Goal: Transaction & Acquisition: Purchase product/service

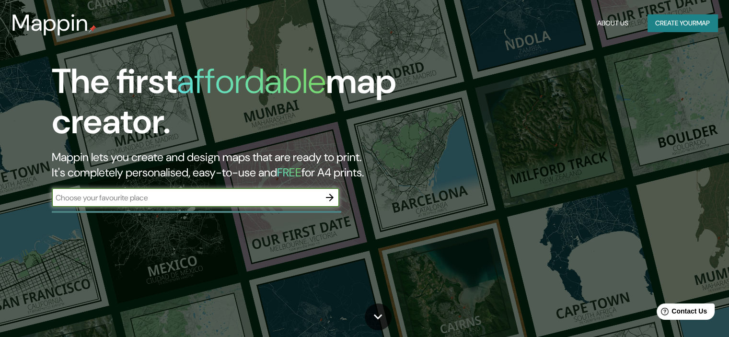
click at [230, 198] on input "text" at bounding box center [186, 197] width 269 height 11
type input "[GEOGRAPHIC_DATA] [GEOGRAPHIC_DATA]"
click at [162, 201] on input "[GEOGRAPHIC_DATA] [GEOGRAPHIC_DATA]" at bounding box center [186, 197] width 269 height 11
click at [330, 194] on icon "button" at bounding box center [330, 198] width 12 height 12
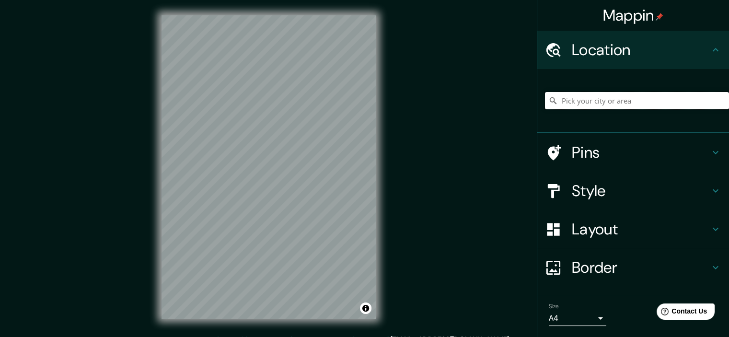
click at [577, 99] on input "Pick your city or area" at bounding box center [637, 100] width 184 height 17
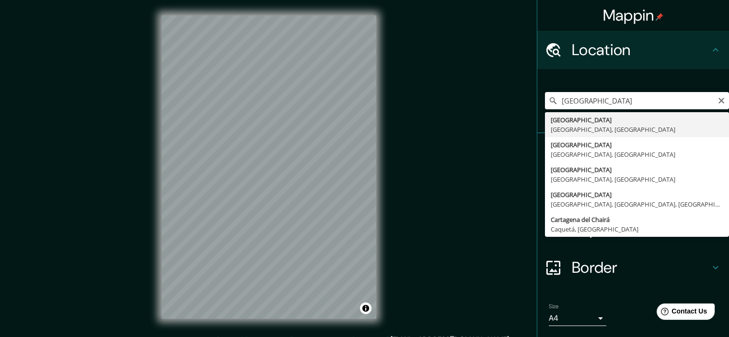
type input "[GEOGRAPHIC_DATA], [GEOGRAPHIC_DATA], [GEOGRAPHIC_DATA]"
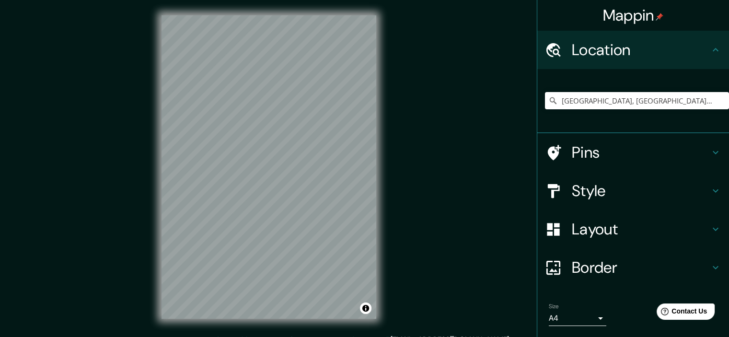
click at [576, 184] on h4 "Style" at bounding box center [641, 190] width 138 height 19
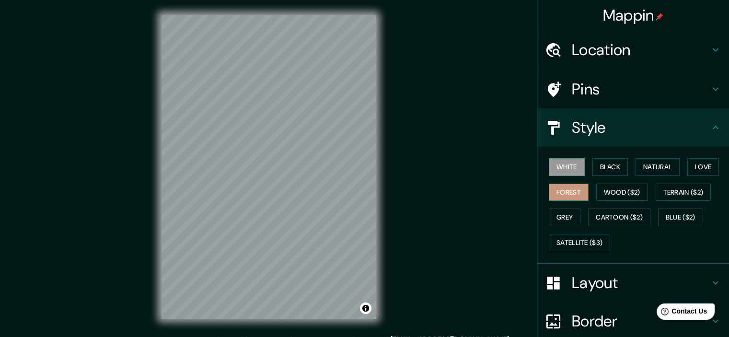
click at [563, 191] on button "Forest" at bounding box center [569, 193] width 40 height 18
click at [608, 165] on button "Black" at bounding box center [611, 167] width 36 height 18
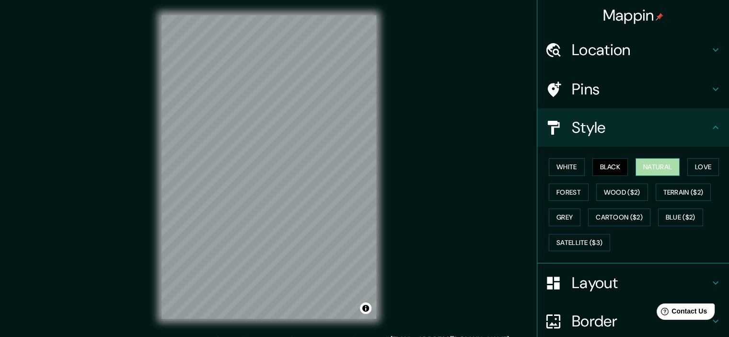
click at [662, 162] on button "Natural" at bounding box center [658, 167] width 44 height 18
click at [562, 95] on div at bounding box center [558, 89] width 27 height 17
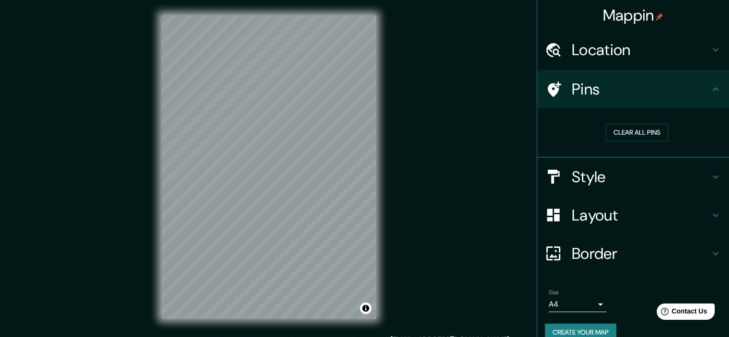
click at [595, 248] on h4 "Border" at bounding box center [641, 253] width 138 height 19
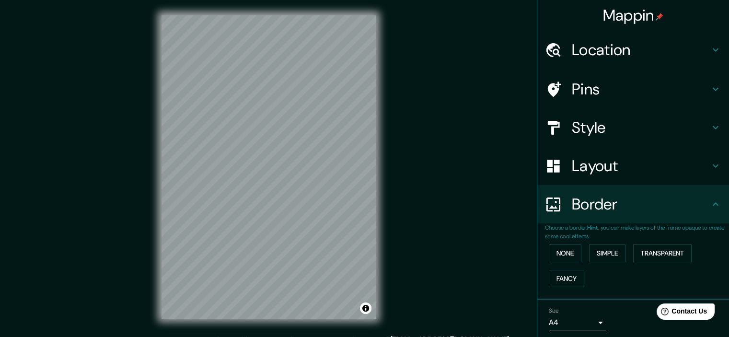
drag, startPoint x: 651, startPoint y: 254, endPoint x: 581, endPoint y: 176, distance: 105.3
click at [652, 254] on button "Transparent" at bounding box center [663, 254] width 59 height 18
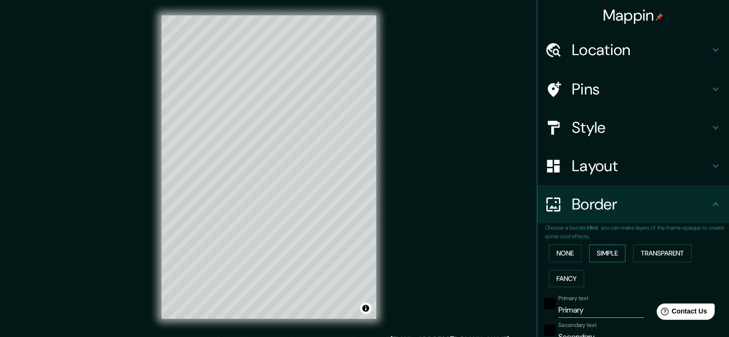
click at [595, 251] on button "Simple" at bounding box center [607, 254] width 36 height 18
click at [558, 252] on button "None" at bounding box center [565, 254] width 33 height 18
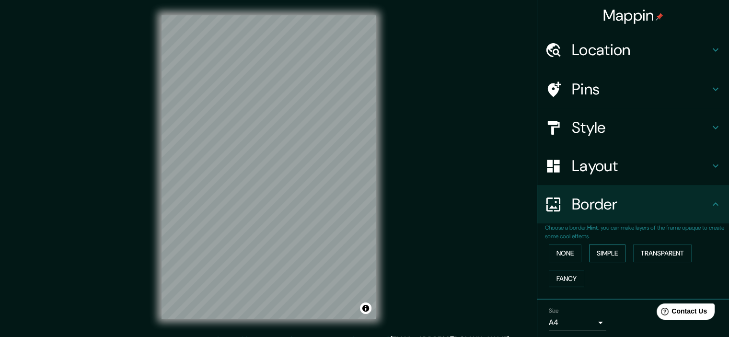
click at [595, 256] on button "Simple" at bounding box center [607, 254] width 36 height 18
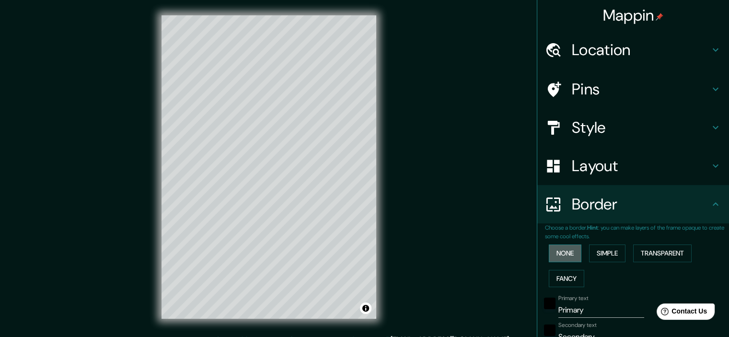
click at [557, 252] on button "None" at bounding box center [565, 254] width 33 height 18
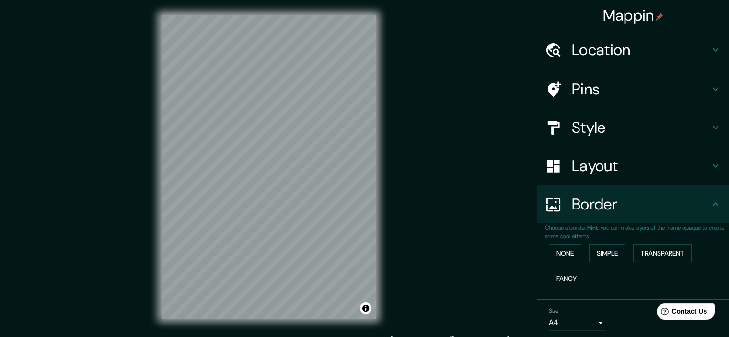
click at [595, 170] on h4 "Layout" at bounding box center [641, 165] width 138 height 19
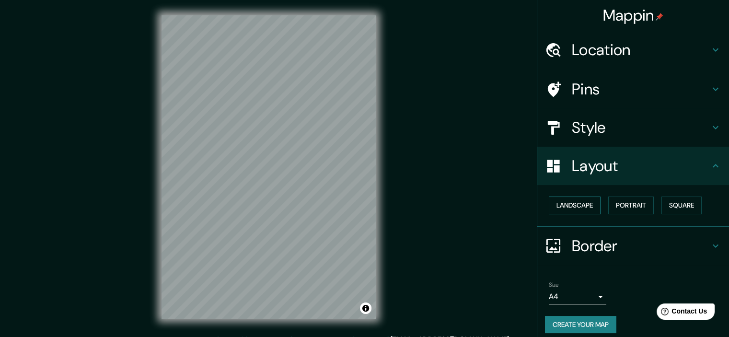
click at [576, 205] on button "Landscape" at bounding box center [575, 206] width 52 height 18
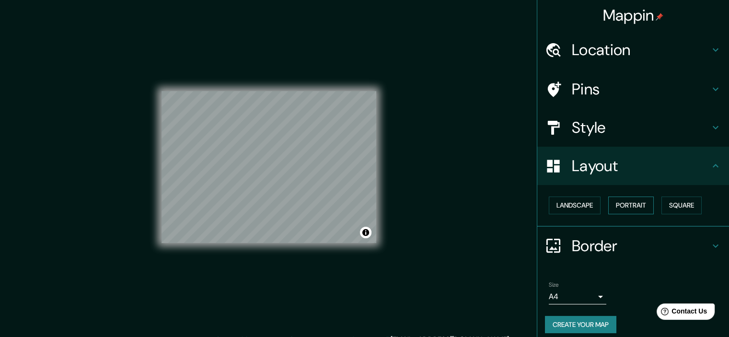
click at [628, 203] on button "Portrait" at bounding box center [632, 206] width 46 height 18
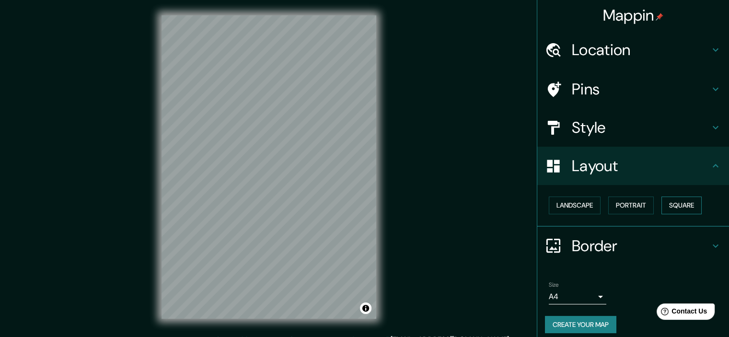
click at [692, 202] on button "Square" at bounding box center [682, 206] width 40 height 18
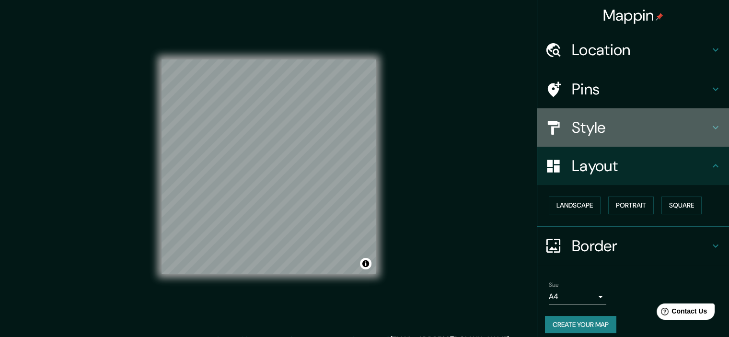
click at [585, 134] on h4 "Style" at bounding box center [641, 127] width 138 height 19
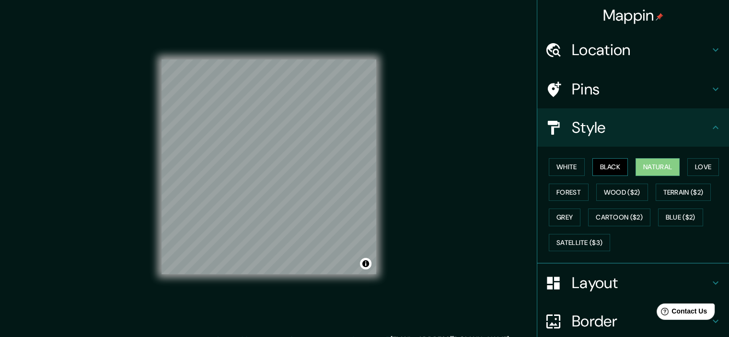
click at [595, 161] on button "Black" at bounding box center [611, 167] width 36 height 18
click at [565, 171] on button "White" at bounding box center [567, 167] width 36 height 18
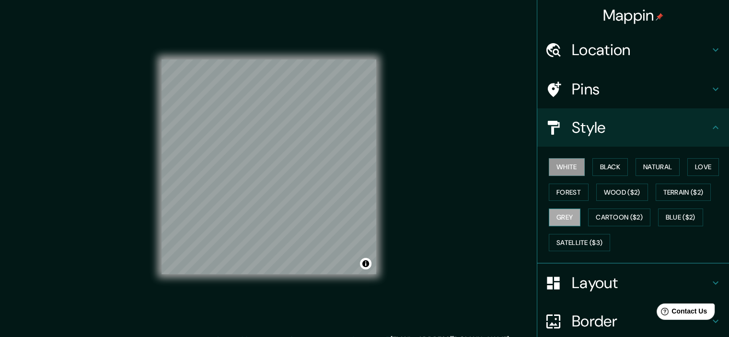
click at [552, 216] on button "Grey" at bounding box center [565, 218] width 32 height 18
click at [659, 194] on button "Terrain ($2)" at bounding box center [684, 193] width 56 height 18
click at [560, 167] on button "White" at bounding box center [567, 167] width 36 height 18
click at [624, 216] on button "Cartoon ($2)" at bounding box center [619, 218] width 62 height 18
click at [568, 163] on button "White" at bounding box center [567, 167] width 36 height 18
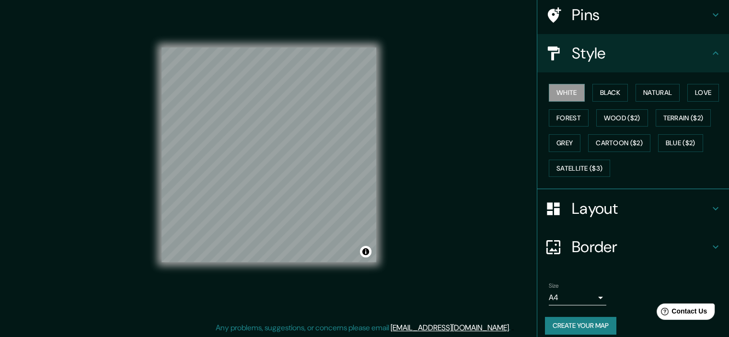
scroll to position [82, 0]
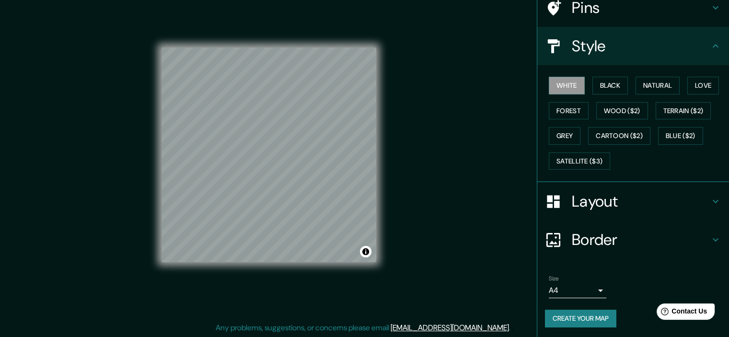
click at [563, 289] on body "Mappin Location [GEOGRAPHIC_DATA], [GEOGRAPHIC_DATA], [GEOGRAPHIC_DATA] Pins St…" at bounding box center [364, 156] width 729 height 337
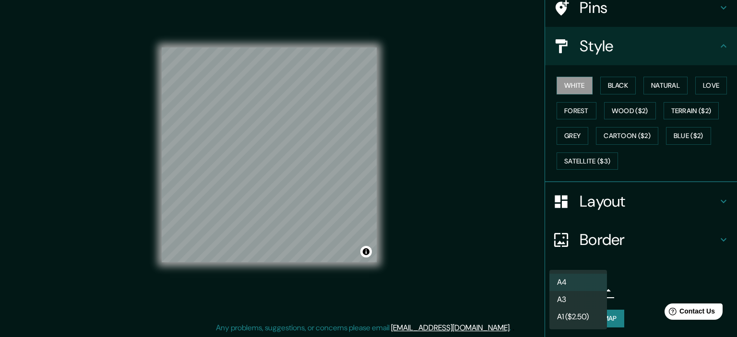
click at [655, 281] on div at bounding box center [368, 168] width 737 height 337
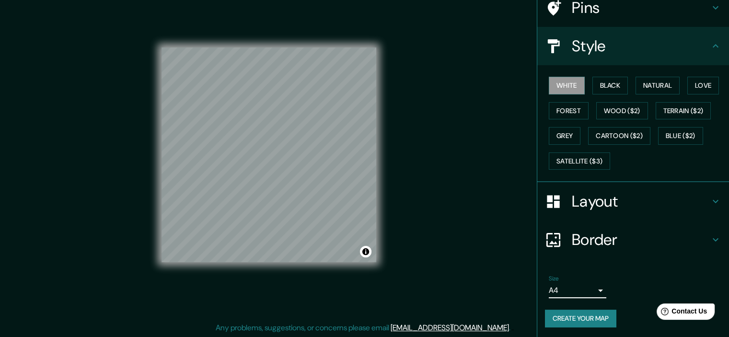
click at [581, 318] on button "Create your map" at bounding box center [580, 319] width 71 height 18
